Goal: Transaction & Acquisition: Download file/media

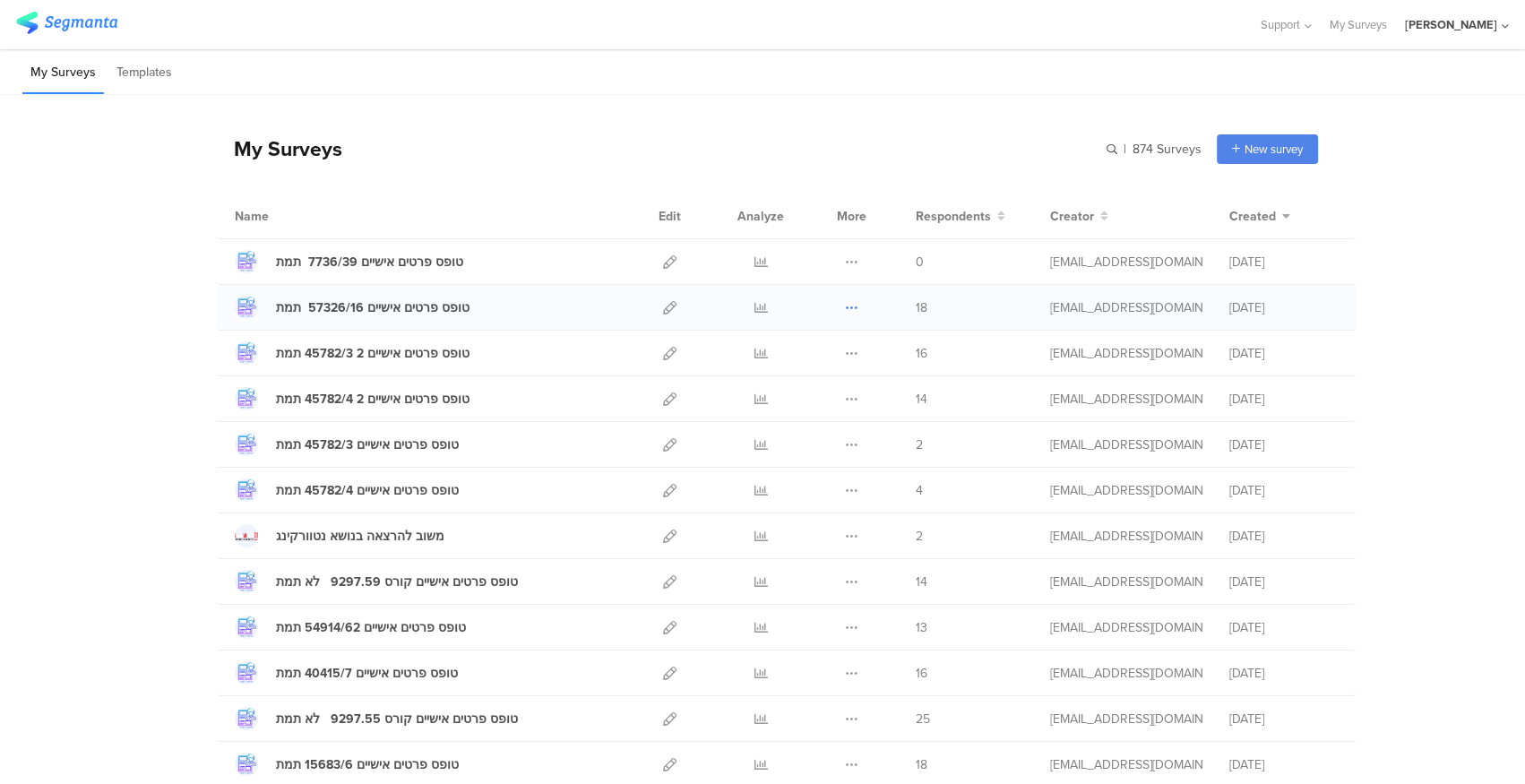
click at [848, 301] on icon at bounding box center [851, 308] width 13 height 13
click at [845, 309] on icon at bounding box center [851, 308] width 13 height 13
click at [810, 379] on link "Export" at bounding box center [816, 385] width 99 height 32
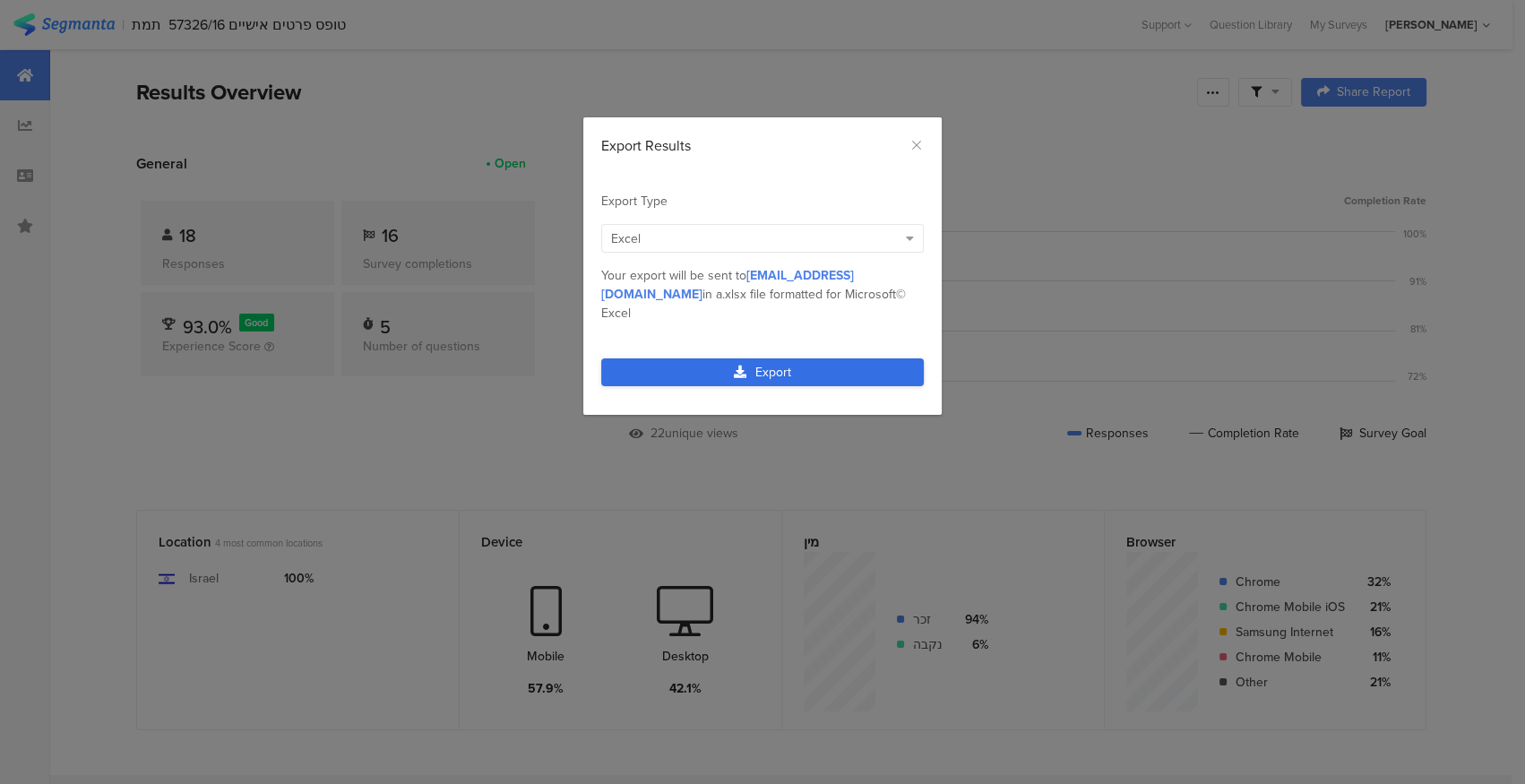
click at [796, 358] on link "Export" at bounding box center [762, 371] width 323 height 28
